Goal: Information Seeking & Learning: Learn about a topic

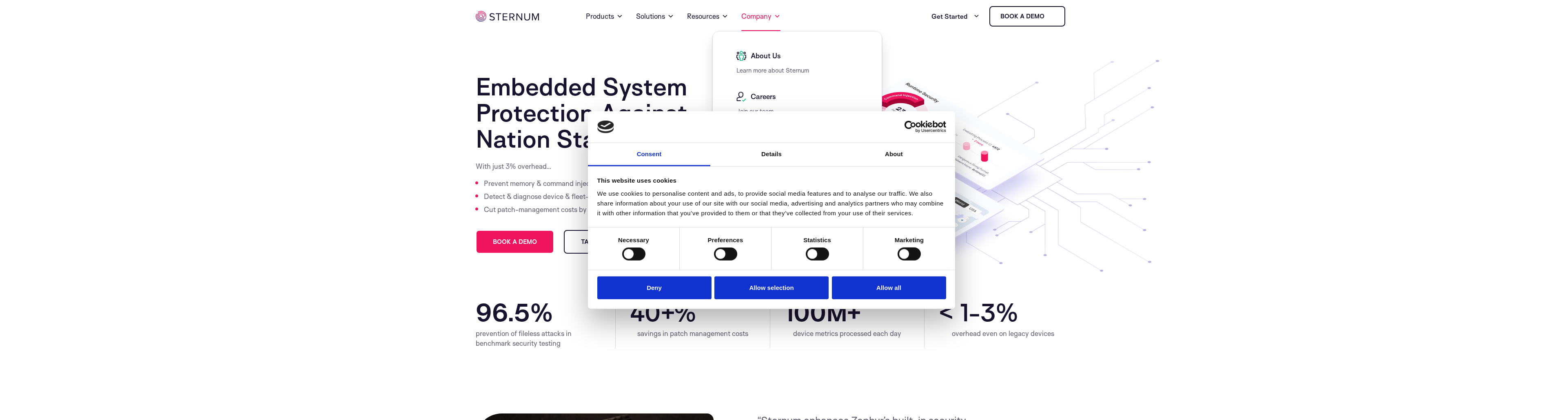
click at [767, 14] on link "Company" at bounding box center [760, 16] width 39 height 29
click at [766, 58] on span "About Us" at bounding box center [764, 56] width 32 height 10
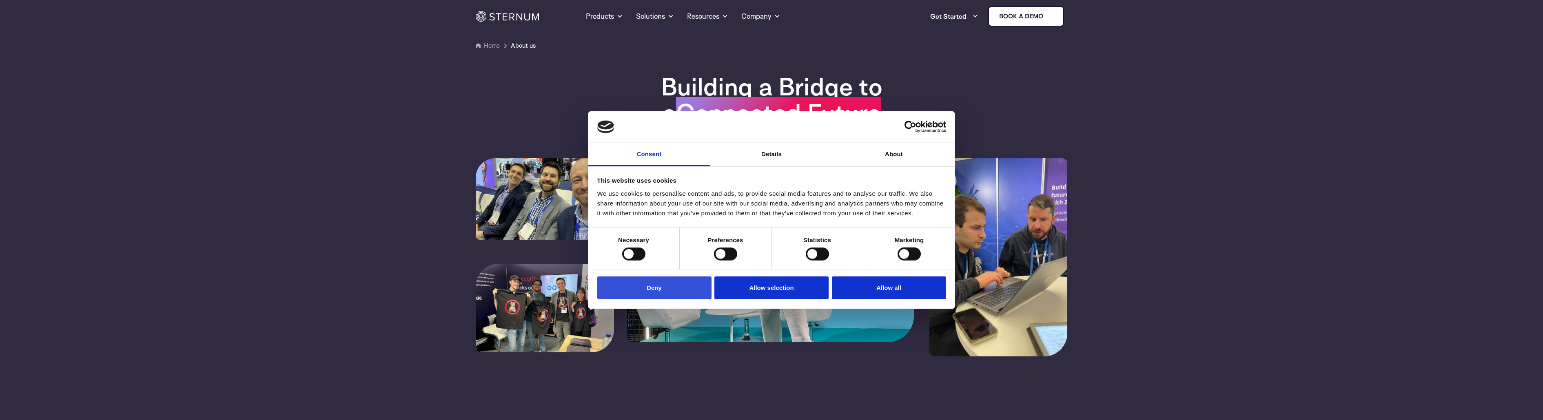
click at [664, 290] on button "Deny" at bounding box center [654, 287] width 114 height 23
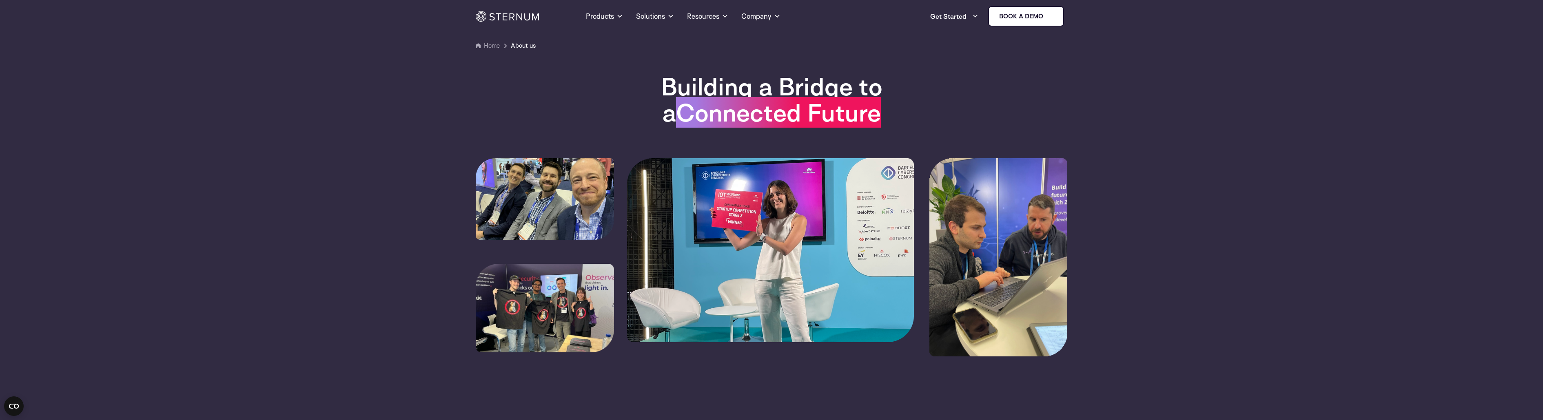
click at [569, 208] on img at bounding box center [545, 199] width 138 height 82
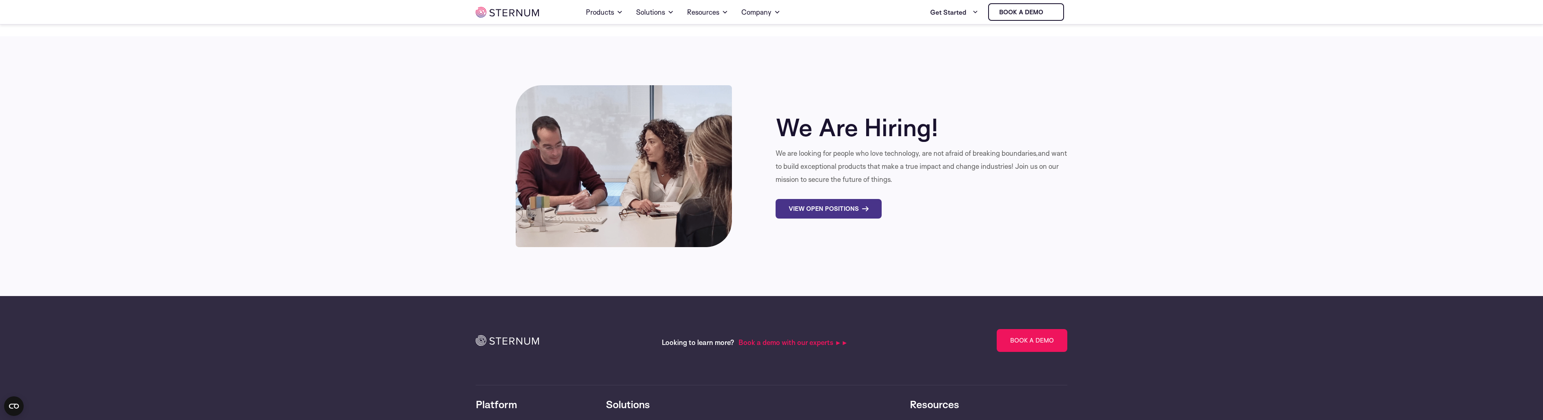
scroll to position [2689, 0]
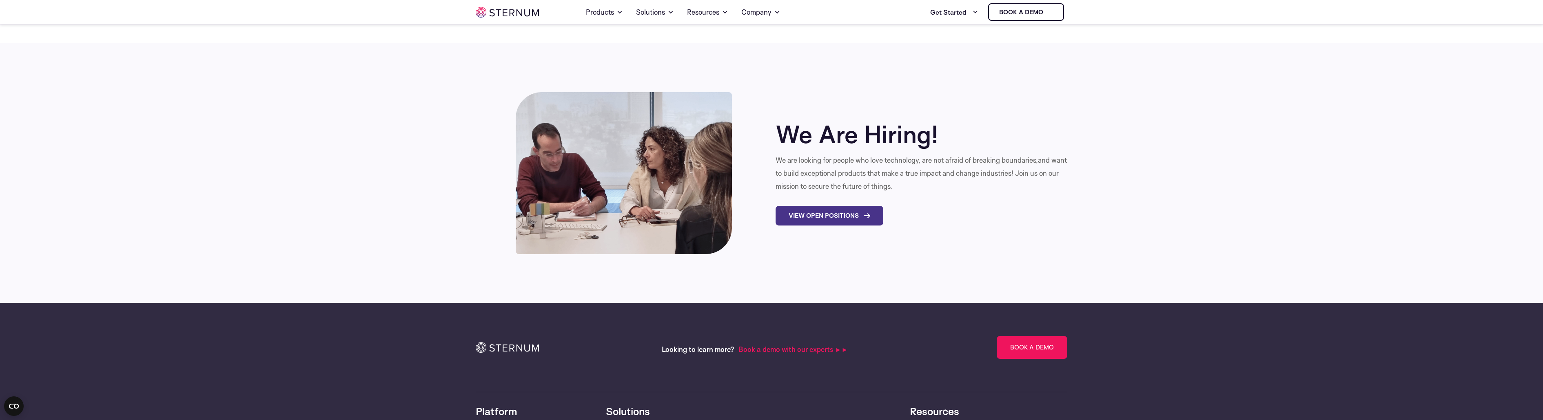
click at [854, 206] on link "View Open Positions" at bounding box center [829, 216] width 108 height 20
